Goal: Task Accomplishment & Management: Use online tool/utility

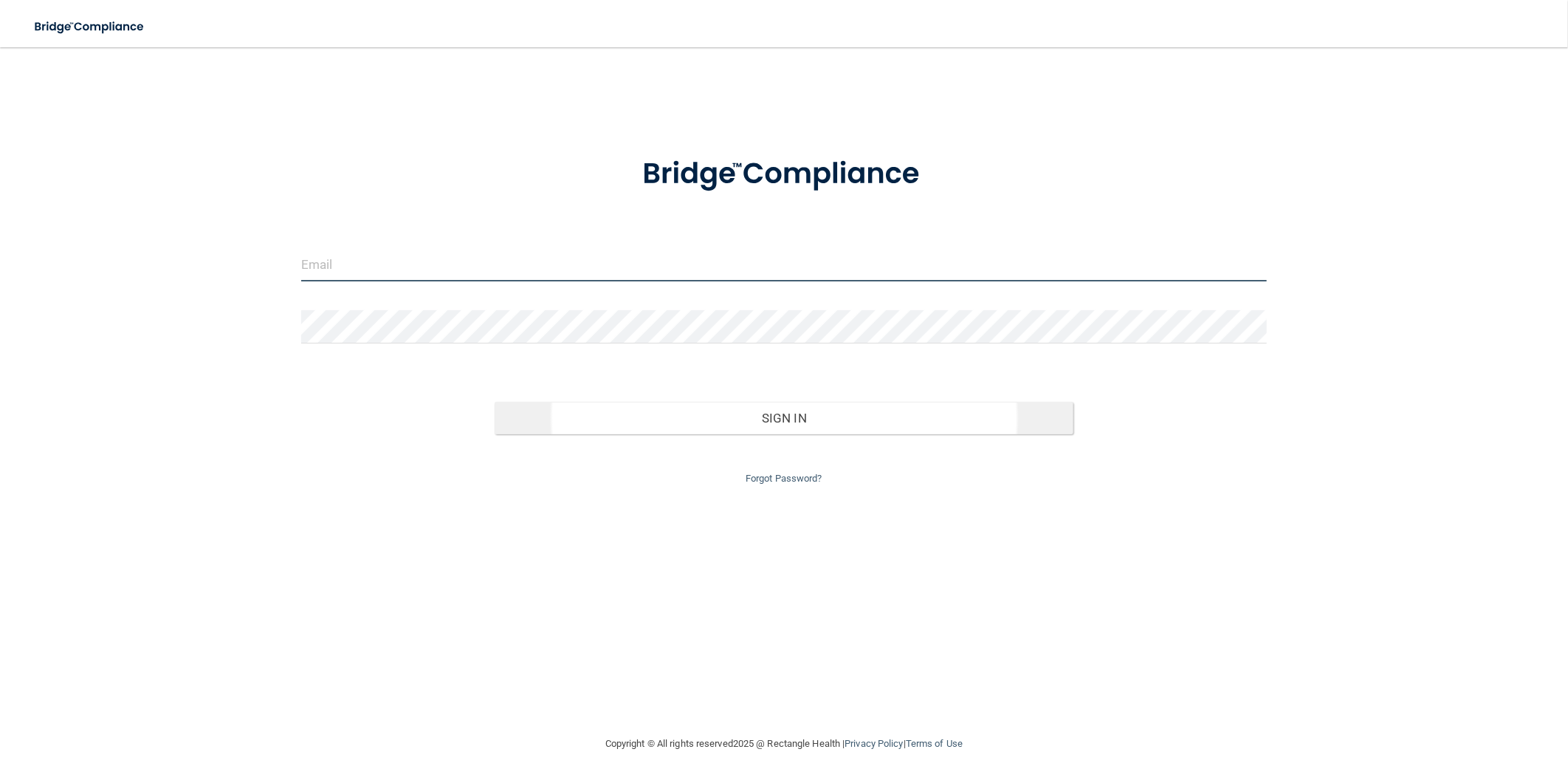
type input "[EMAIL_ADDRESS][DOMAIN_NAME]"
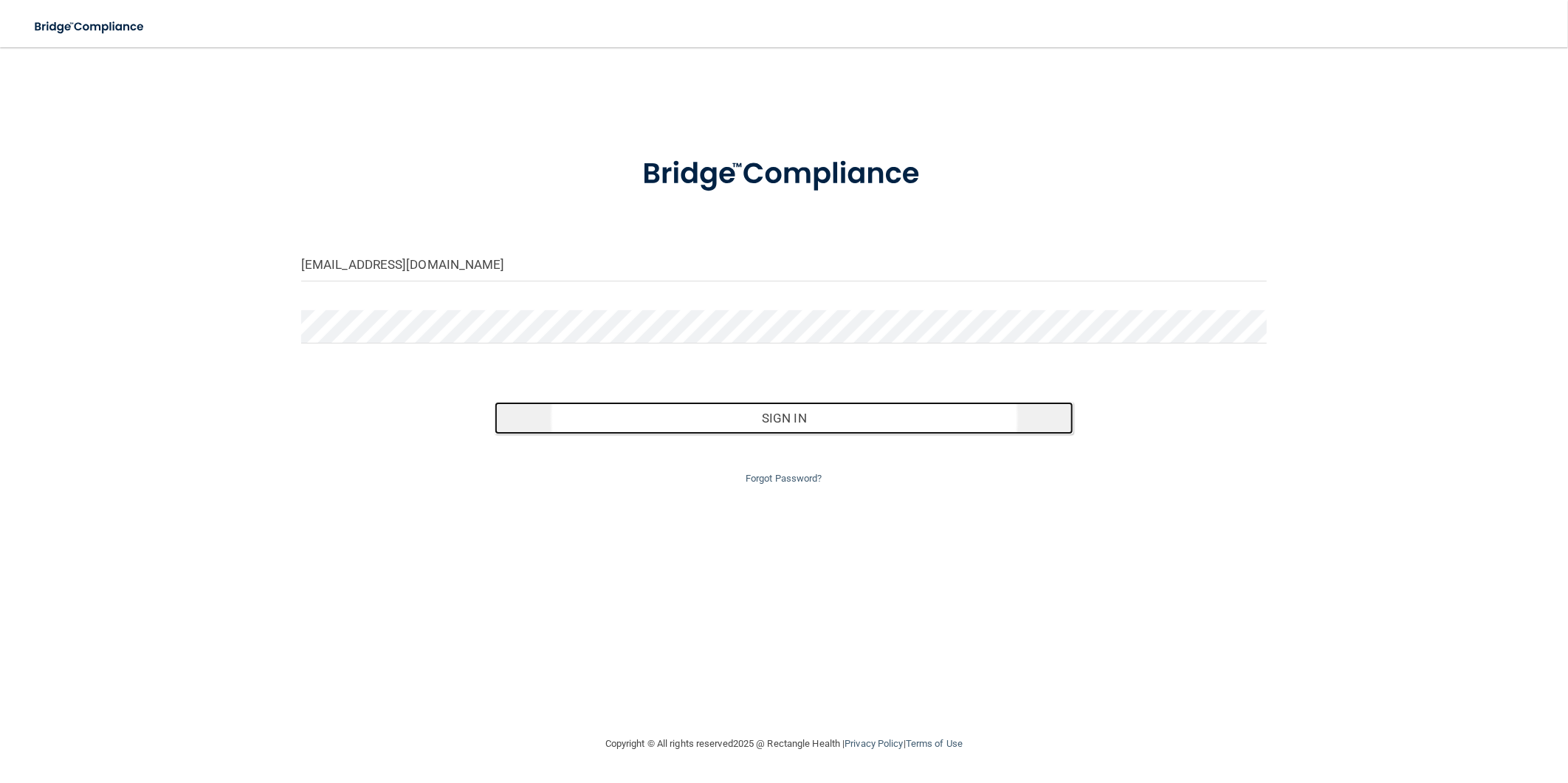
click at [698, 416] on button "Sign In" at bounding box center [784, 418] width 580 height 33
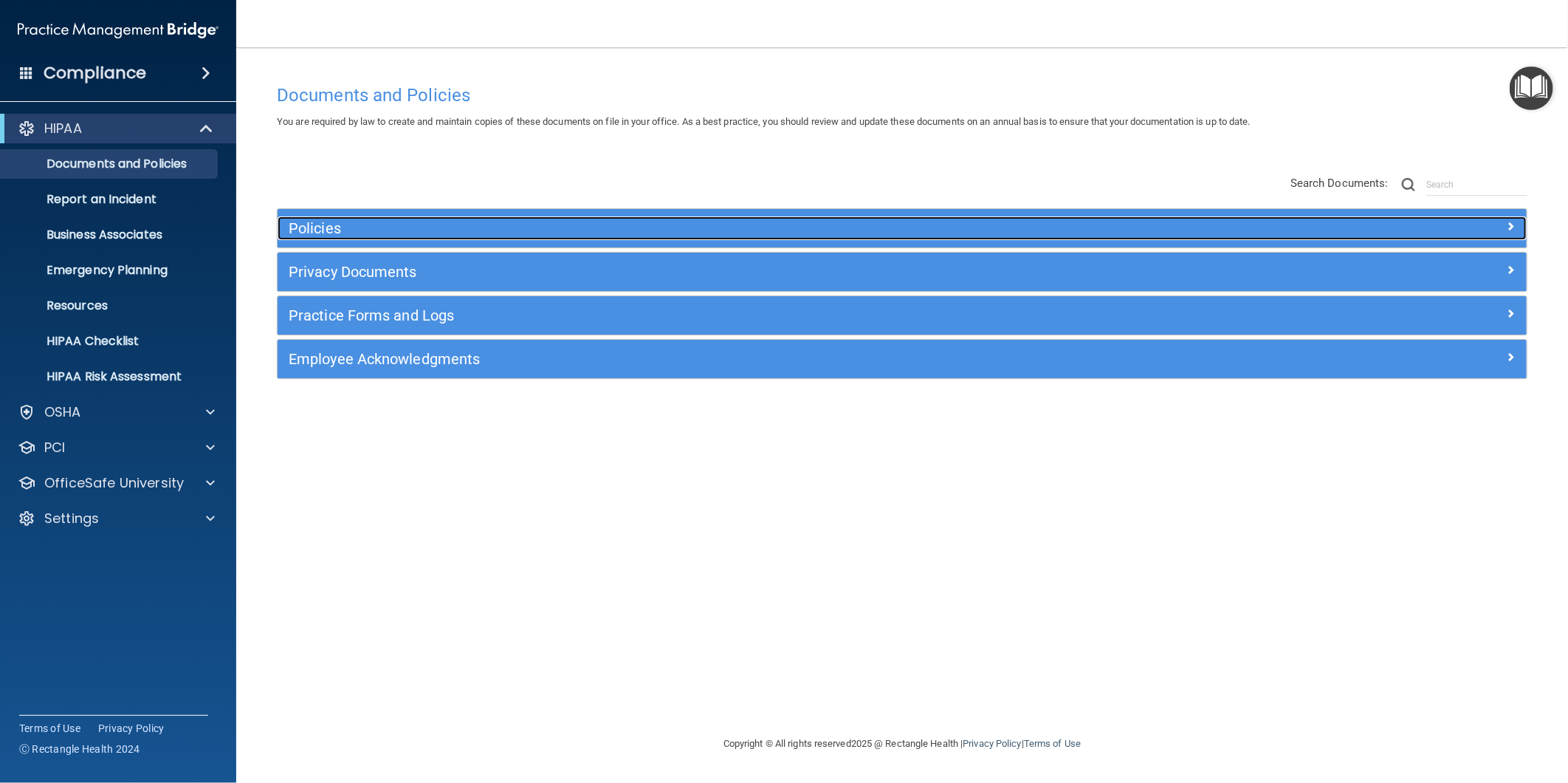
click at [388, 227] on h5 "Policies" at bounding box center [746, 227] width 914 height 16
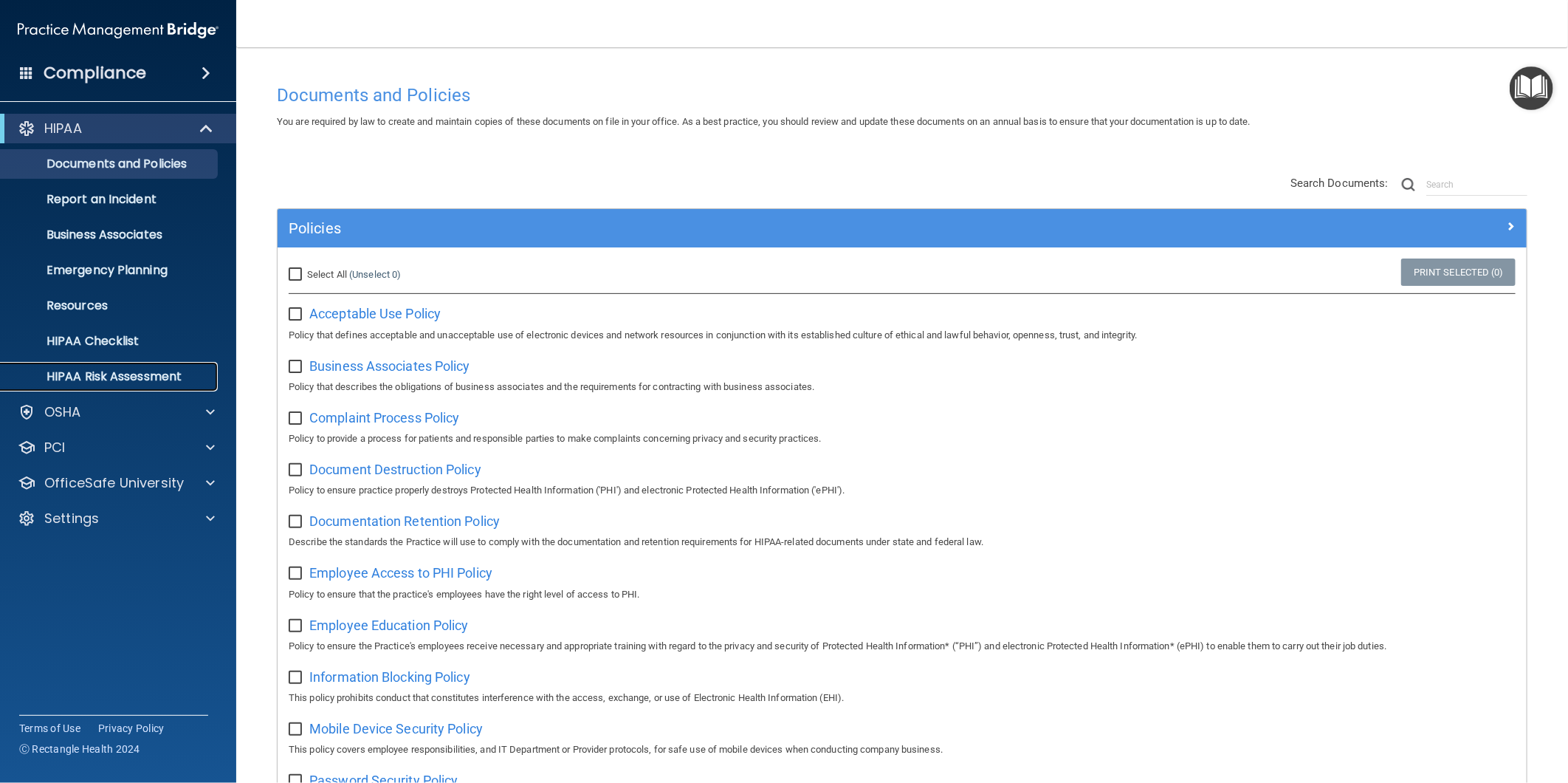
click at [148, 384] on p "HIPAA Risk Assessment" at bounding box center [110, 376] width 202 height 15
